Goal: Transaction & Acquisition: Purchase product/service

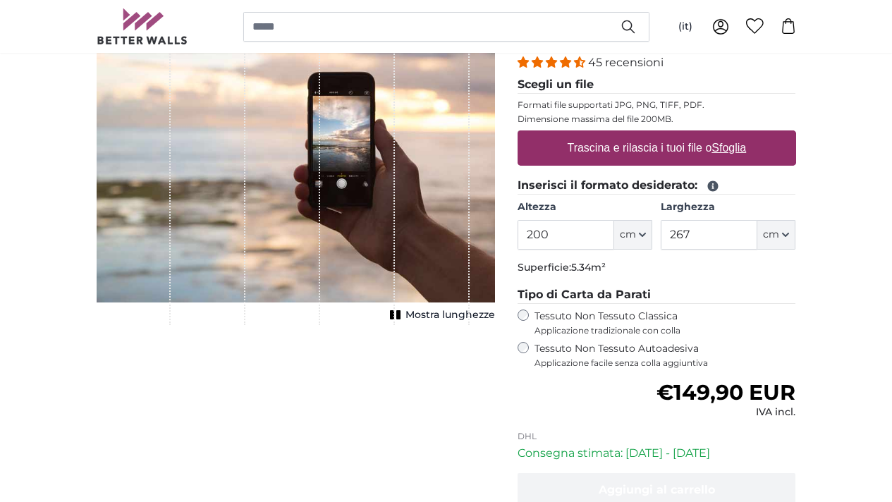
scroll to position [198, 0]
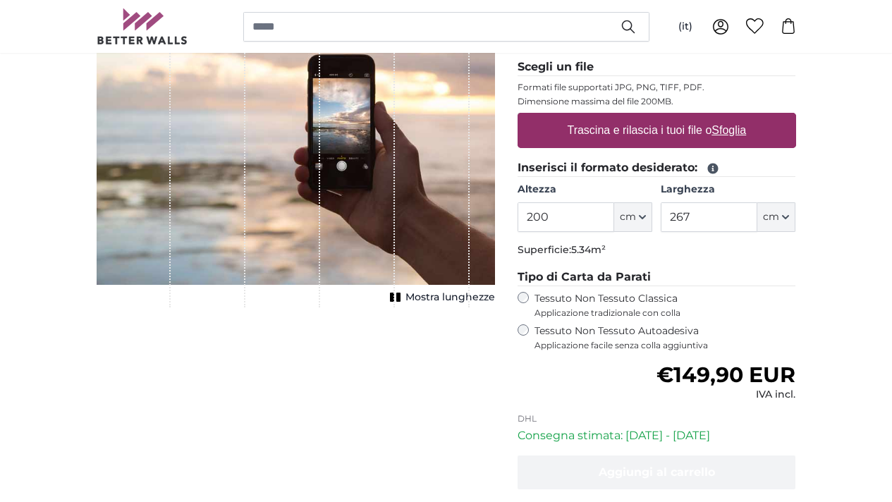
click at [733, 127] on label "Trascina e rilascia i tuoi file o Sfoglia" at bounding box center [657, 130] width 190 height 28
click at [733, 117] on input "Trascina e rilascia i tuoi file o Sfoglia" at bounding box center [657, 115] width 279 height 4
type input "**********"
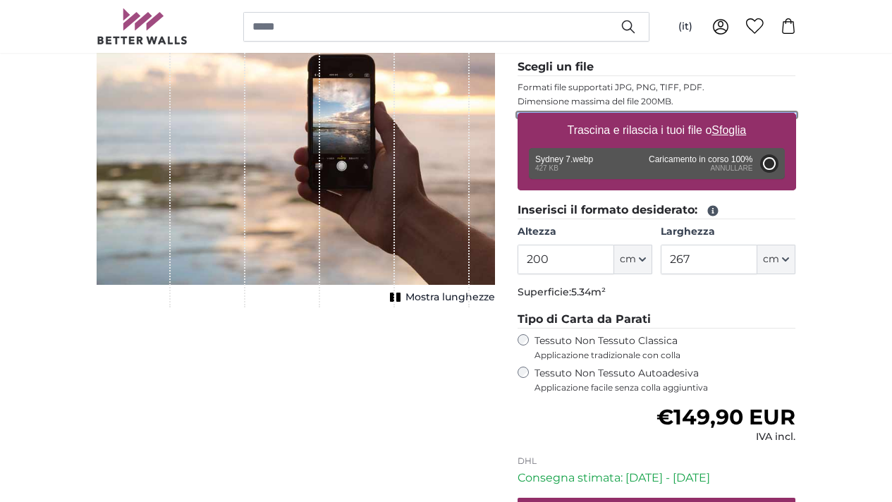
type input "71"
type input "126.4"
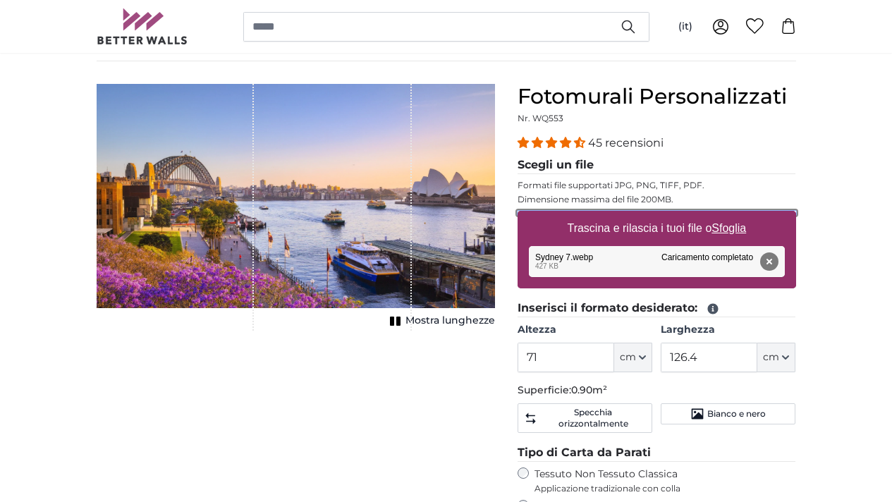
scroll to position [102, 0]
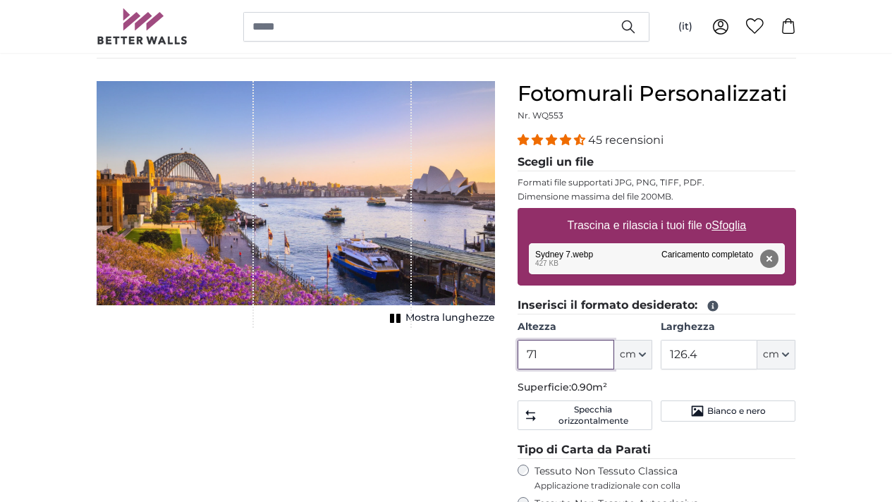
click at [614, 353] on input "71" at bounding box center [566, 355] width 97 height 30
click at [646, 351] on icon "button" at bounding box center [642, 354] width 7 height 7
click at [614, 354] on input "71" at bounding box center [566, 355] width 97 height 30
type input "7"
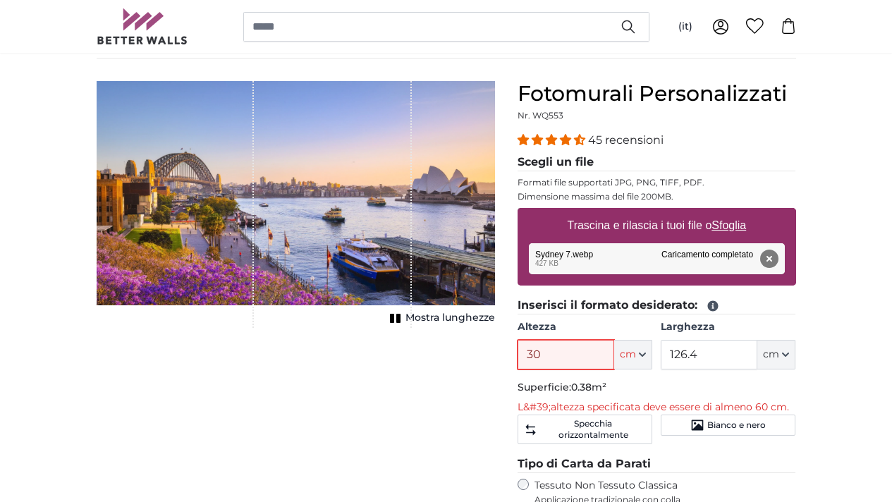
type input "3"
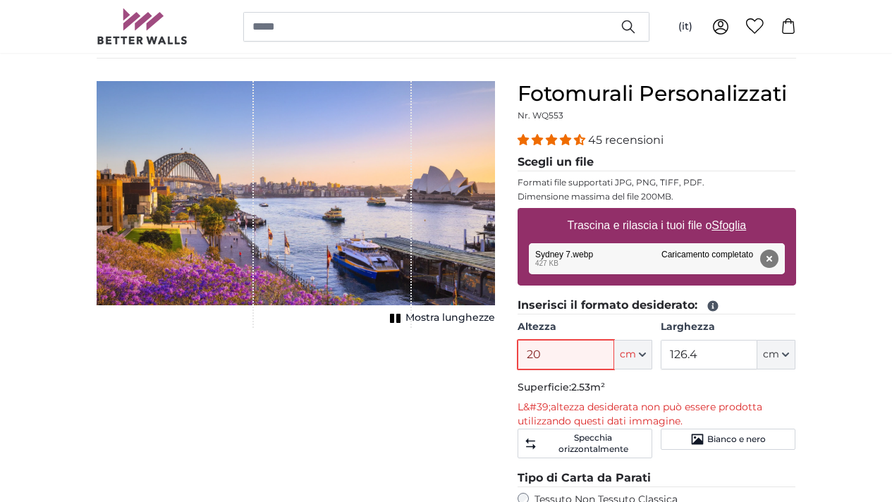
type input "2"
click at [636, 353] on span "cm" at bounding box center [628, 355] width 16 height 14
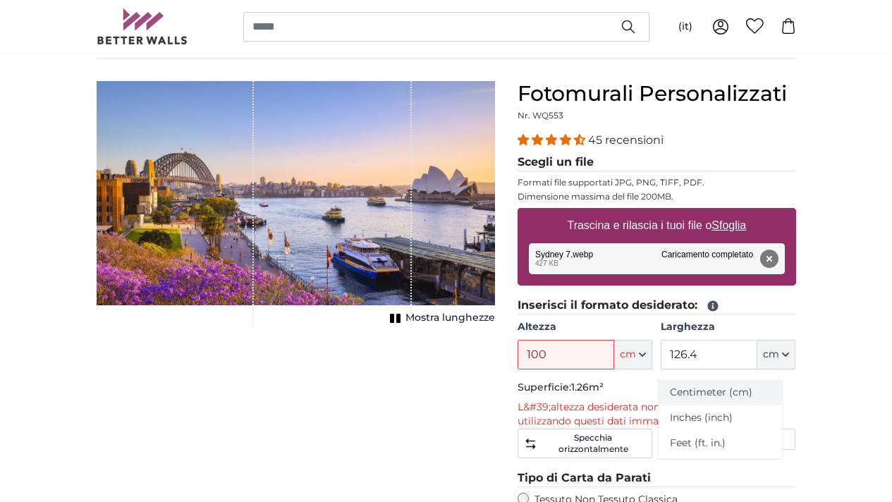
click at [712, 389] on link "Centimeter (cm)" at bounding box center [721, 392] width 124 height 25
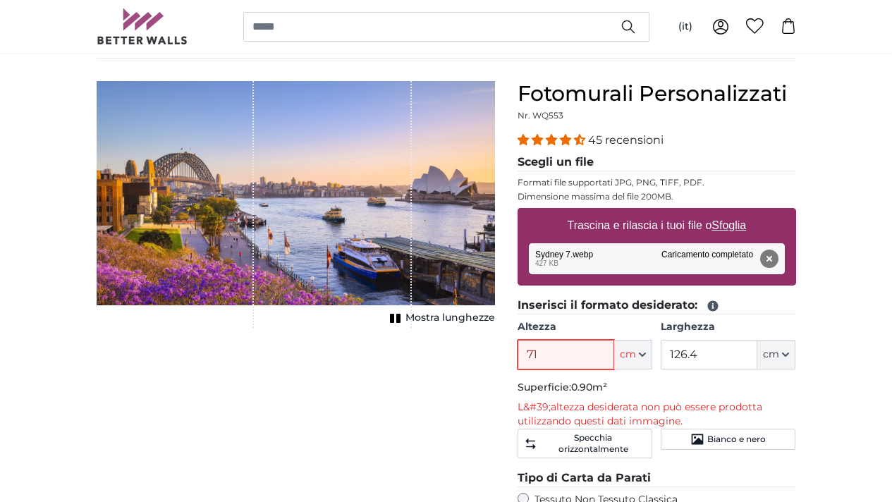
click at [614, 355] on input "71" at bounding box center [566, 355] width 97 height 30
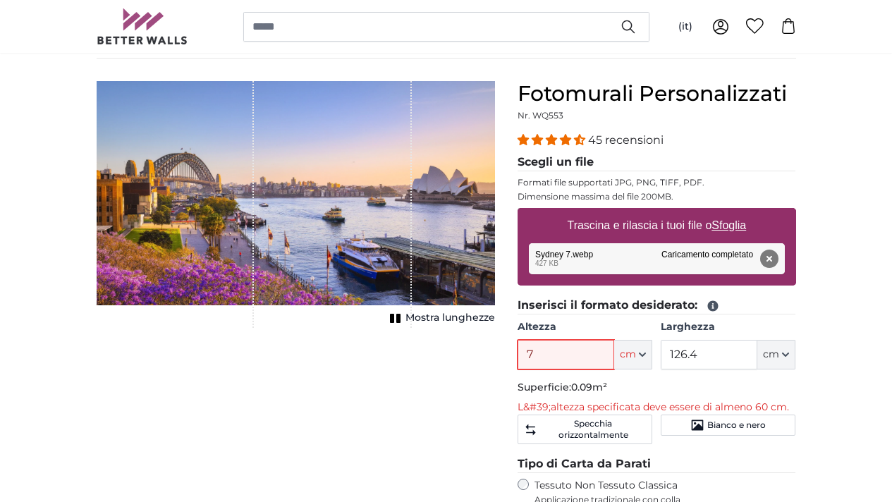
type input "7"
click at [221, 221] on div "1 of 1" at bounding box center [176, 204] width 158 height 247
